Goal: Find specific page/section: Find specific page/section

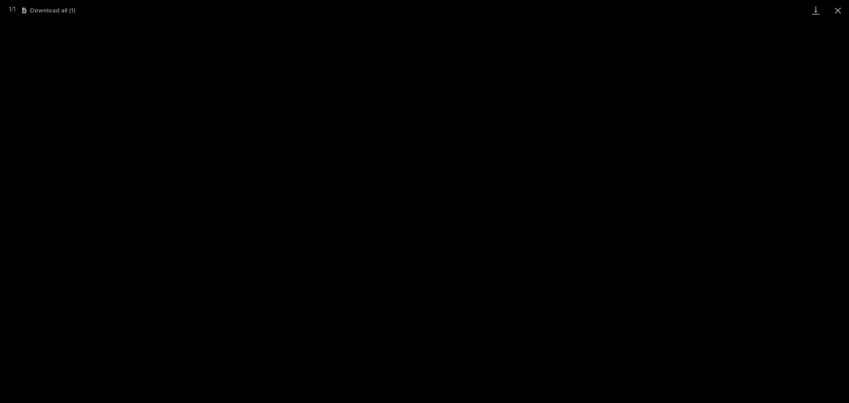
scroll to position [109, 0]
click at [837, 10] on button "Close gallery" at bounding box center [837, 10] width 22 height 21
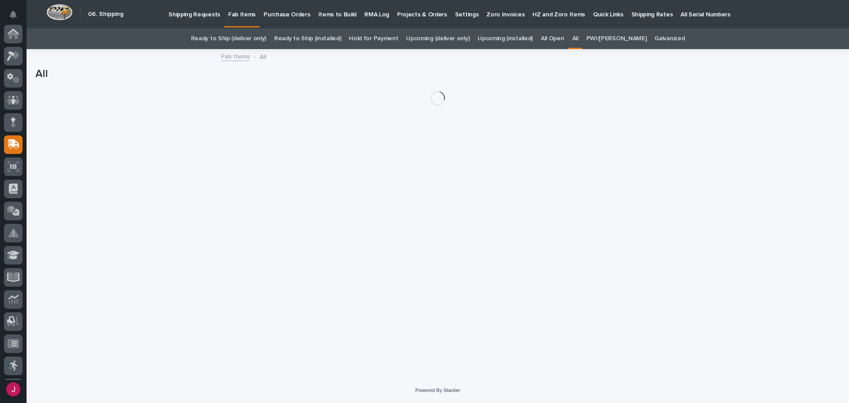
scroll to position [109, 0]
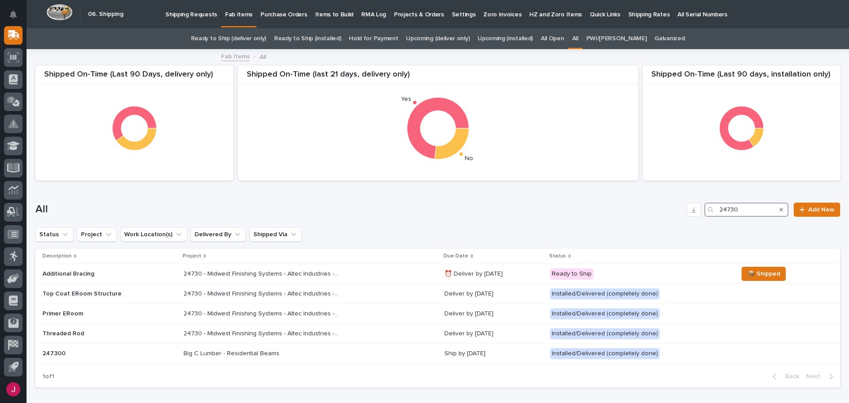
drag, startPoint x: 734, startPoint y: 210, endPoint x: 668, endPoint y: 210, distance: 65.9
click at [668, 210] on div "All 24730 Add New" at bounding box center [437, 209] width 804 height 14
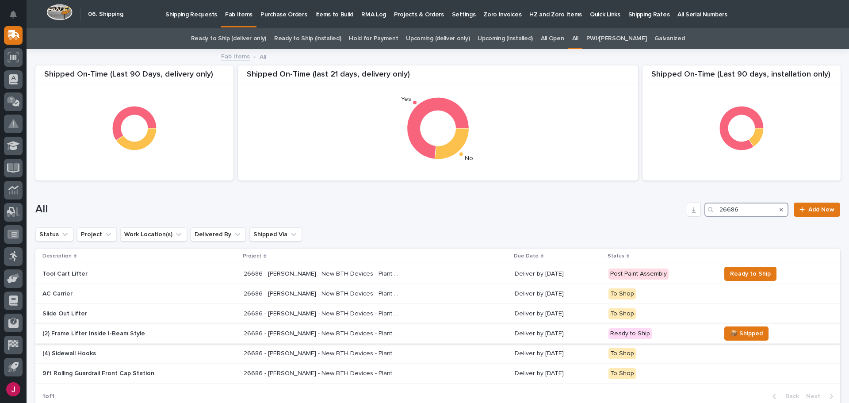
type input "26686"
click at [315, 332] on p "26686 - [PERSON_NAME] - New BTH Devices - Plant Setup" at bounding box center [322, 332] width 156 height 9
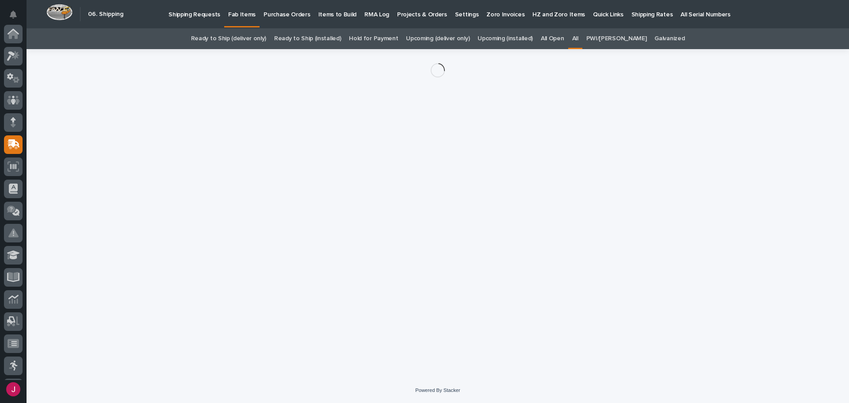
scroll to position [109, 0]
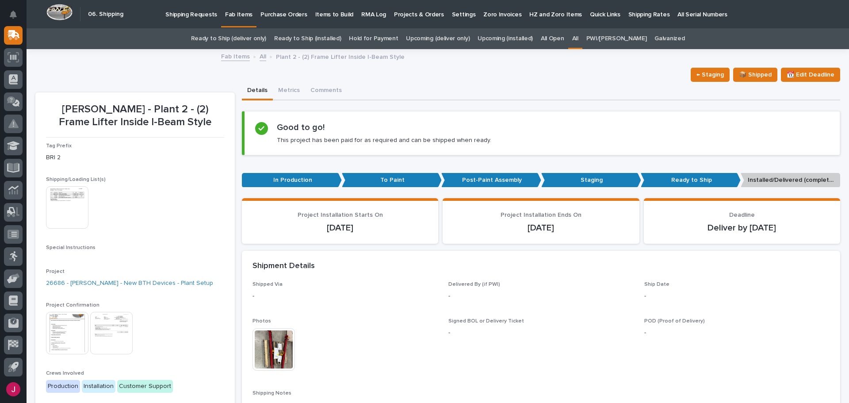
click at [74, 326] on img at bounding box center [67, 333] width 42 height 42
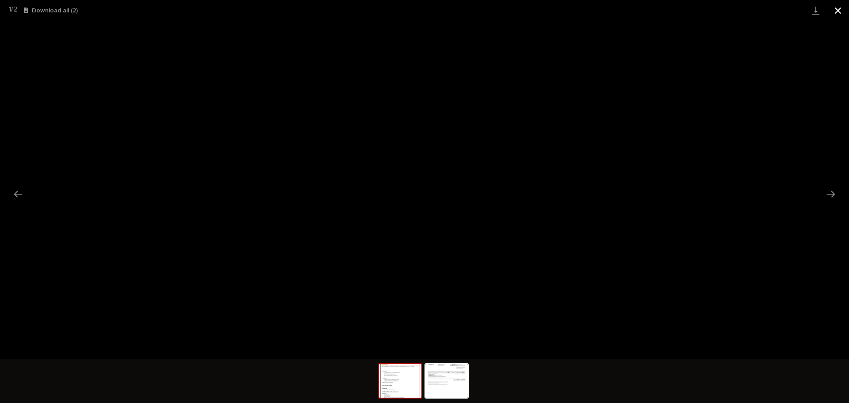
click at [840, 10] on button "Close gallery" at bounding box center [837, 10] width 22 height 21
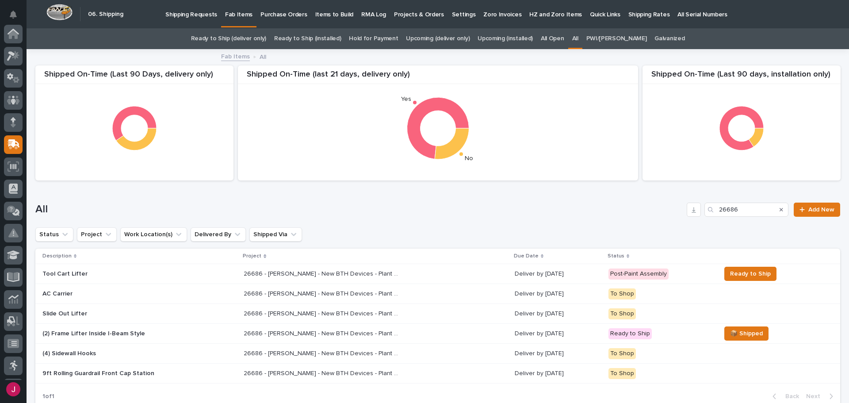
scroll to position [109, 0]
click at [198, 15] on p "Shipping Requests" at bounding box center [191, 9] width 52 height 19
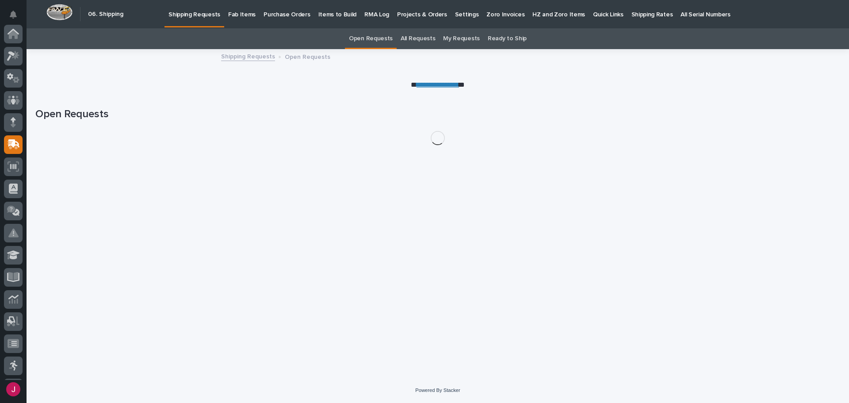
scroll to position [109, 0]
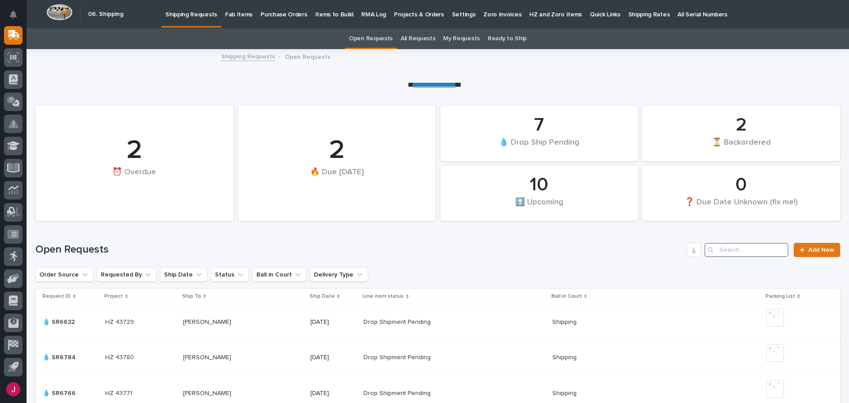
click at [723, 251] on input "Search" at bounding box center [746, 250] width 84 height 14
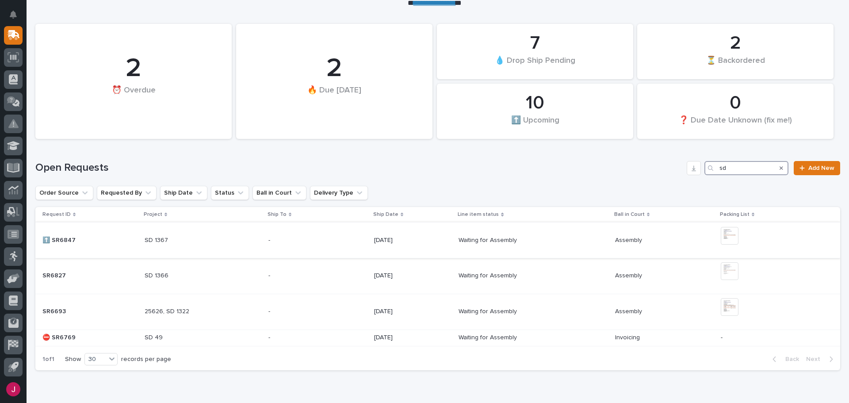
scroll to position [81, 0]
type input "sd"
click at [727, 236] on img at bounding box center [729, 236] width 18 height 18
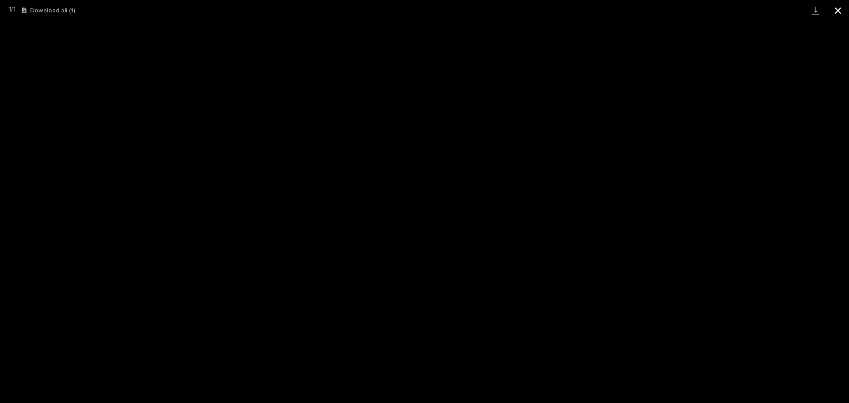
click at [836, 11] on button "Close gallery" at bounding box center [837, 10] width 22 height 21
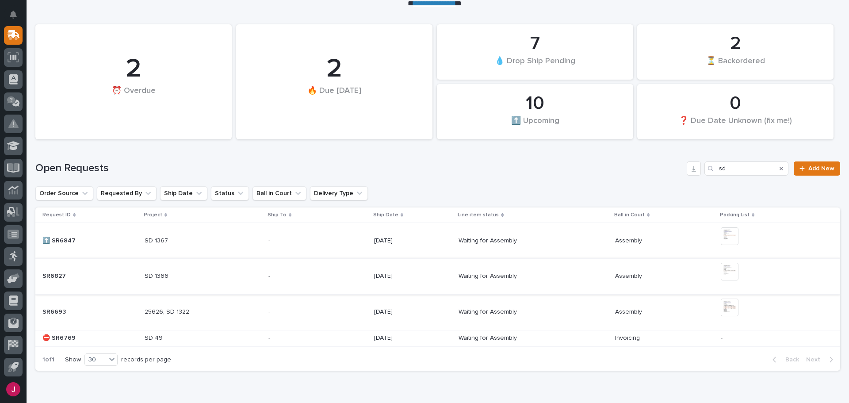
click at [724, 266] on img at bounding box center [729, 272] width 18 height 18
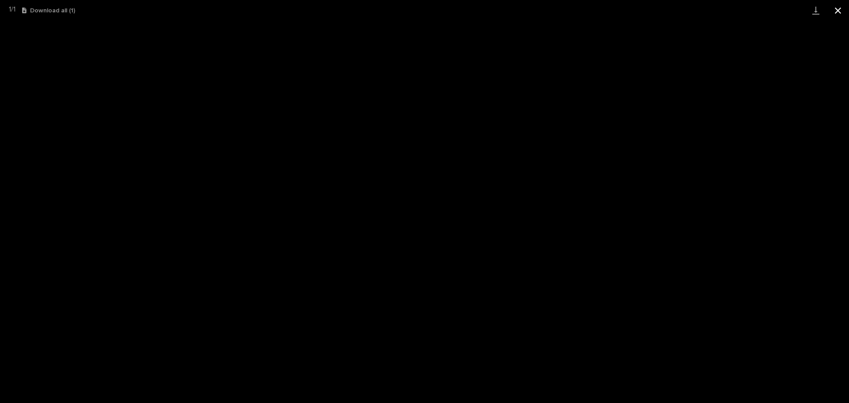
click at [835, 10] on button "Close gallery" at bounding box center [837, 10] width 22 height 21
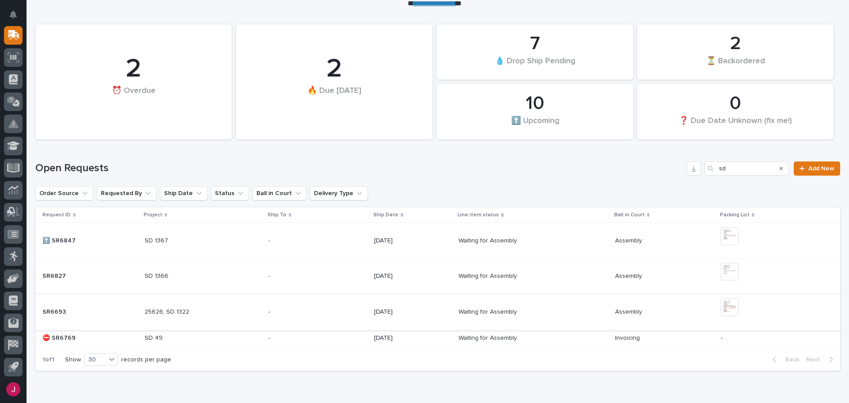
click at [729, 310] on img at bounding box center [729, 307] width 18 height 18
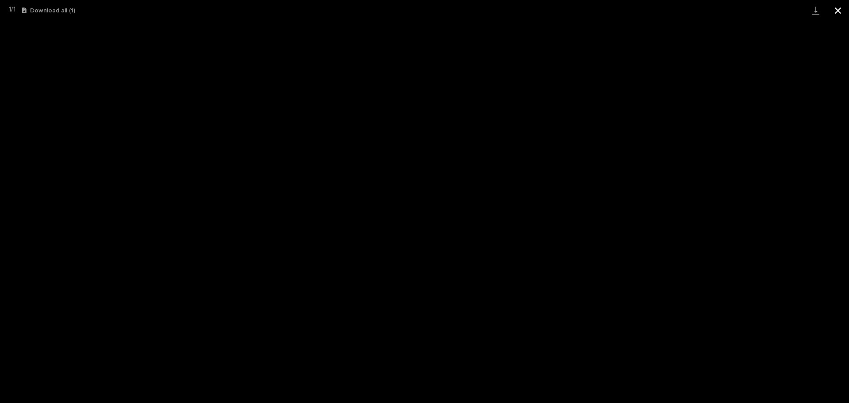
click at [836, 15] on button "Close gallery" at bounding box center [837, 10] width 22 height 21
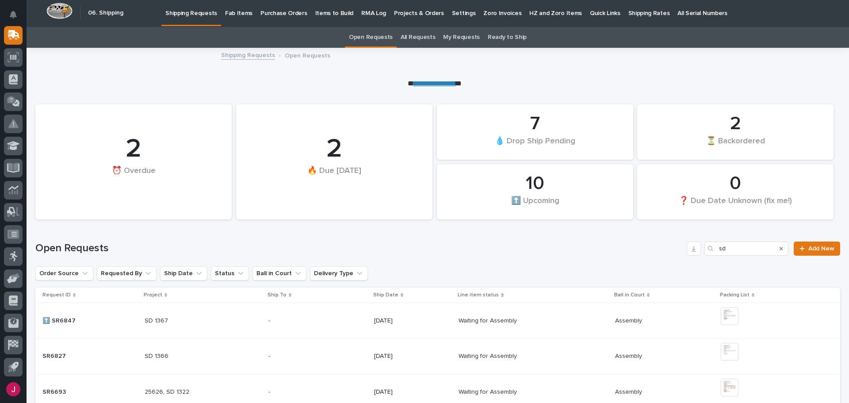
scroll to position [0, 0]
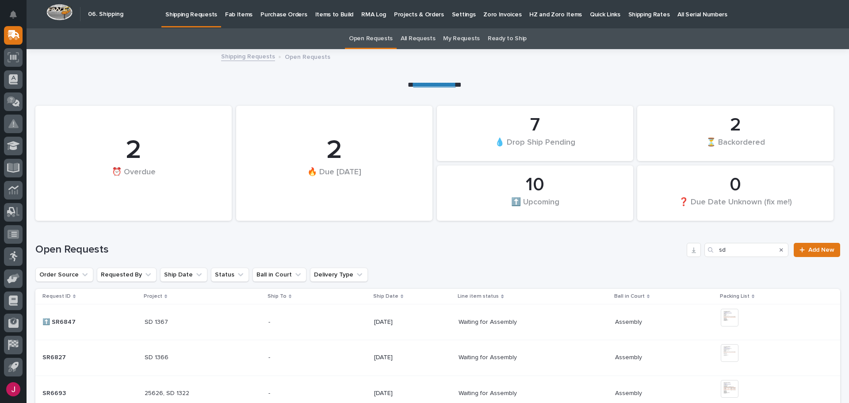
click at [237, 13] on p "Fab Items" at bounding box center [238, 9] width 27 height 19
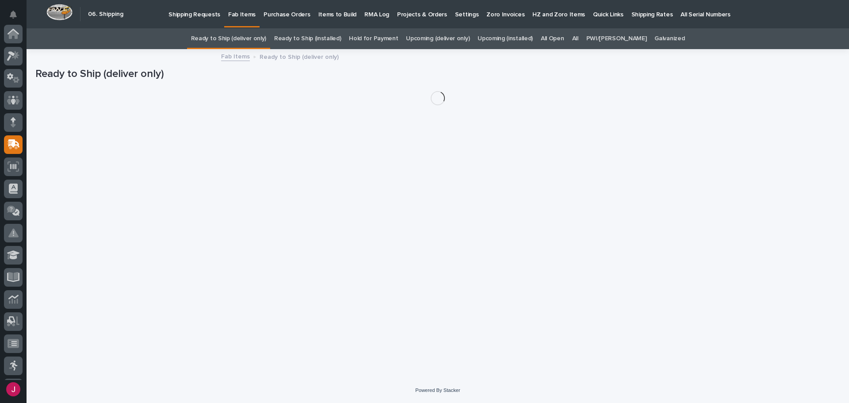
scroll to position [109, 0]
